Goal: Task Accomplishment & Management: Manage account settings

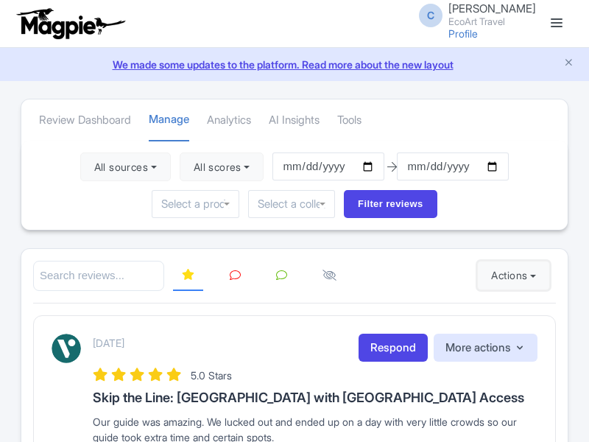
click at [510, 275] on button "Actions" at bounding box center [513, 275] width 73 height 29
click at [0, 0] on link "Import new reviews" at bounding box center [0, 0] width 0 height 0
